Goal: Transaction & Acquisition: Purchase product/service

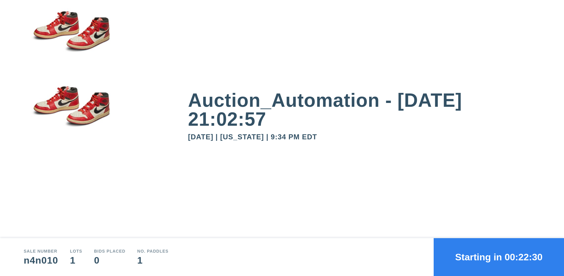
click at [499, 257] on button "Starting in 00:22:30" at bounding box center [499, 257] width 130 height 38
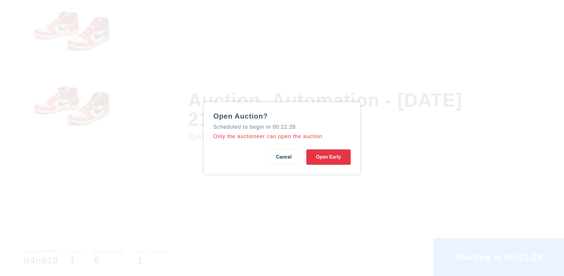
click at [328, 157] on button "Open Early" at bounding box center [328, 157] width 44 height 15
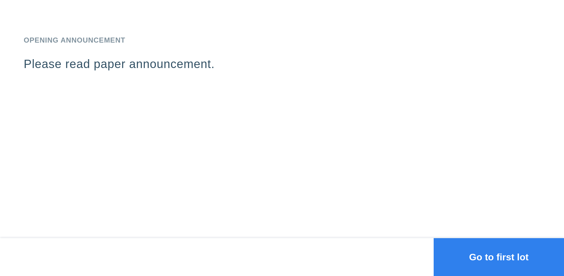
click at [499, 257] on button "Go to first lot" at bounding box center [499, 257] width 130 height 38
